Goal: Ask a question

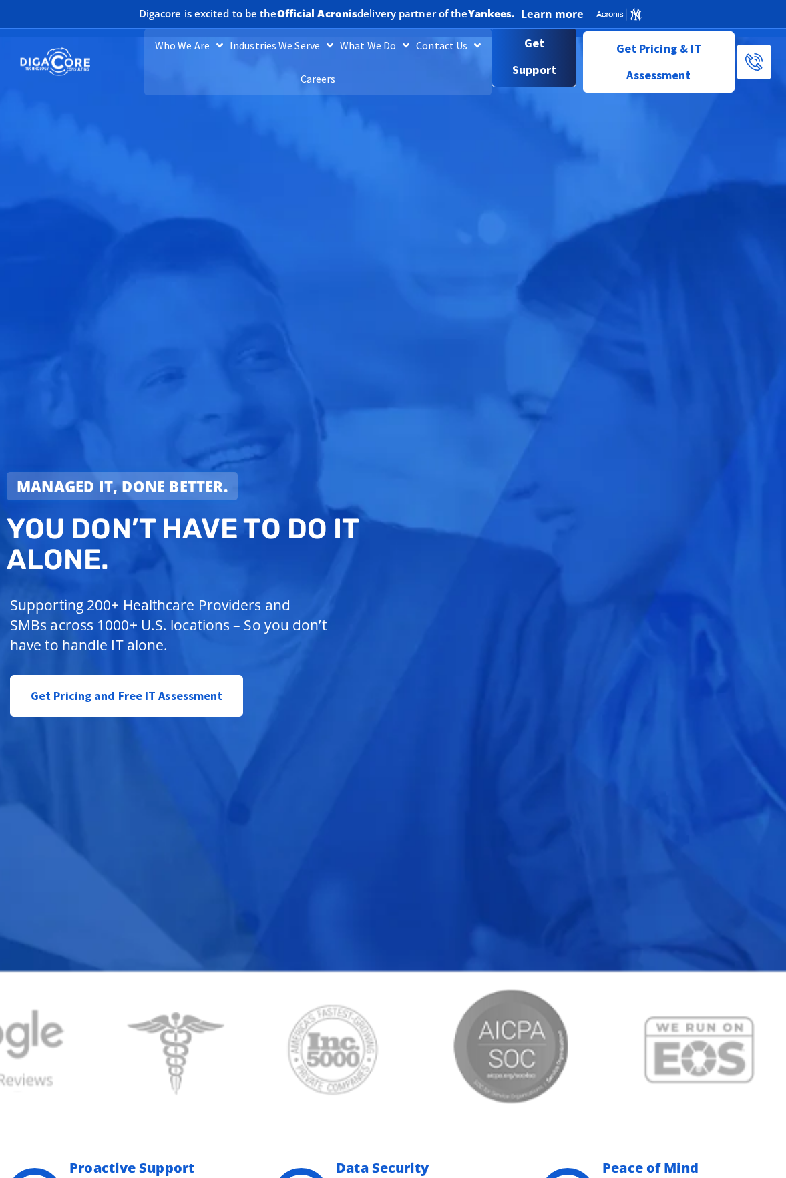
click at [530, 57] on span "Get Support" at bounding box center [534, 56] width 62 height 53
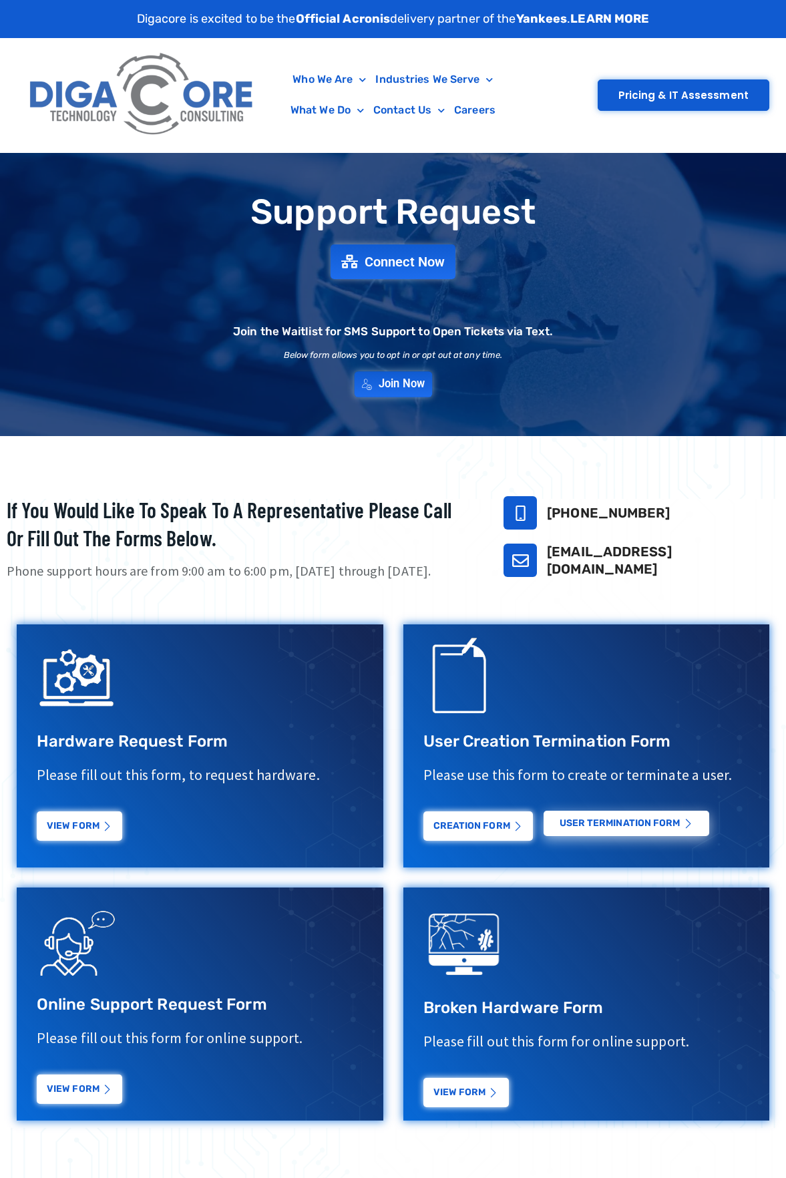
click at [408, 387] on span "Join Now" at bounding box center [402, 384] width 46 height 11
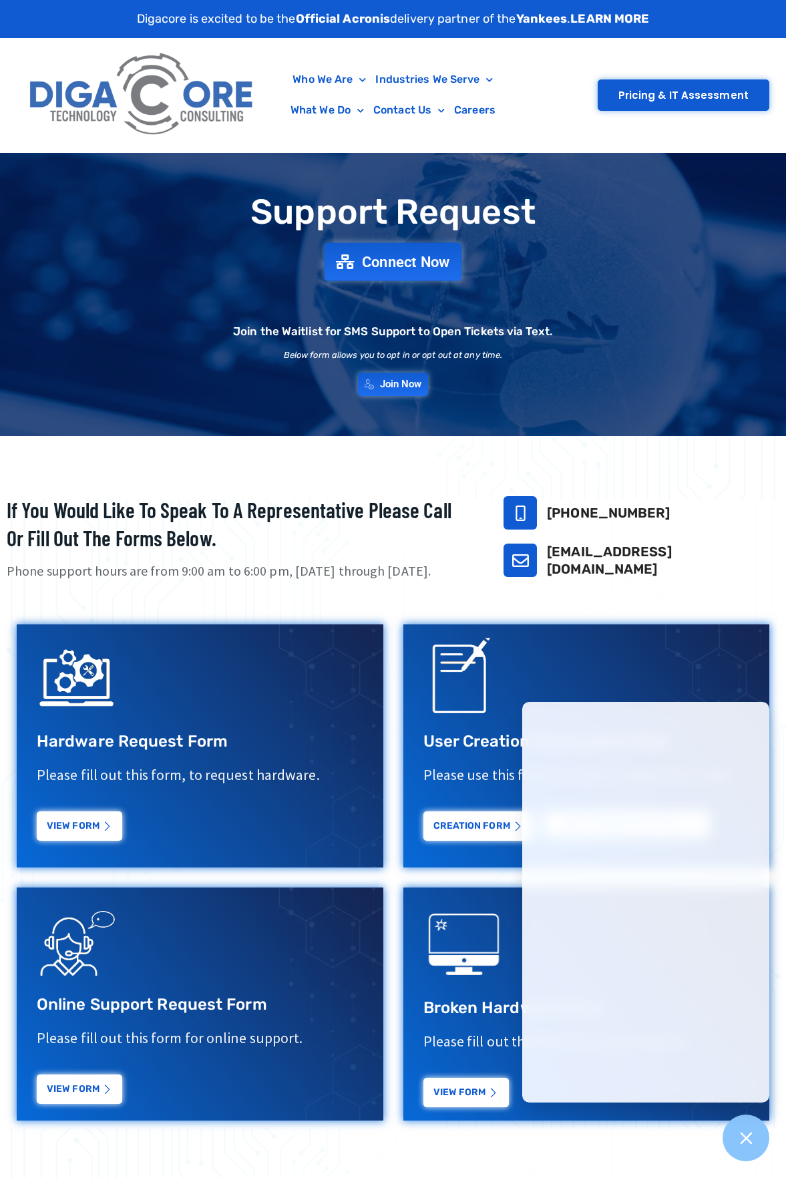
click at [412, 255] on span "Connect Now" at bounding box center [406, 262] width 88 height 15
